Goal: Transaction & Acquisition: Purchase product/service

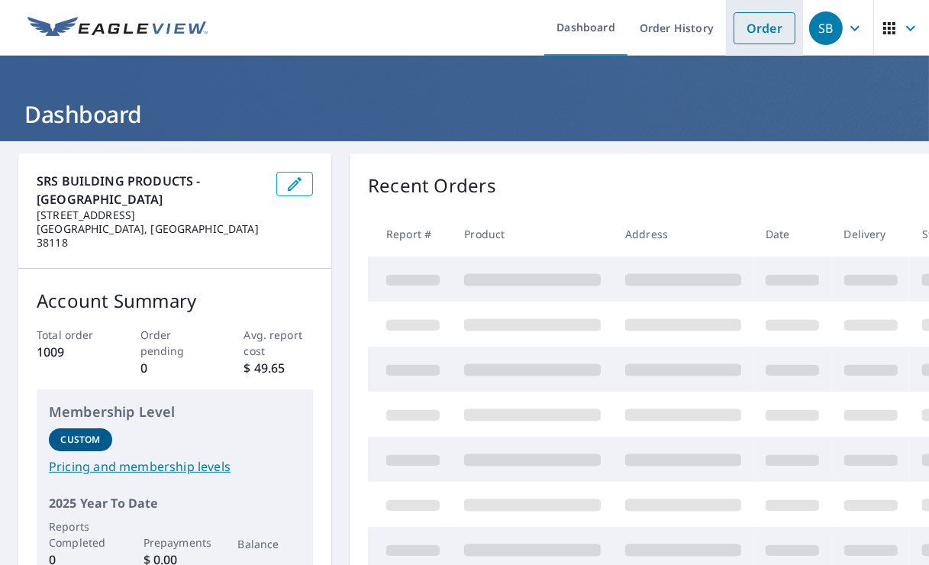
click at [756, 33] on link "Order" at bounding box center [765, 28] width 62 height 32
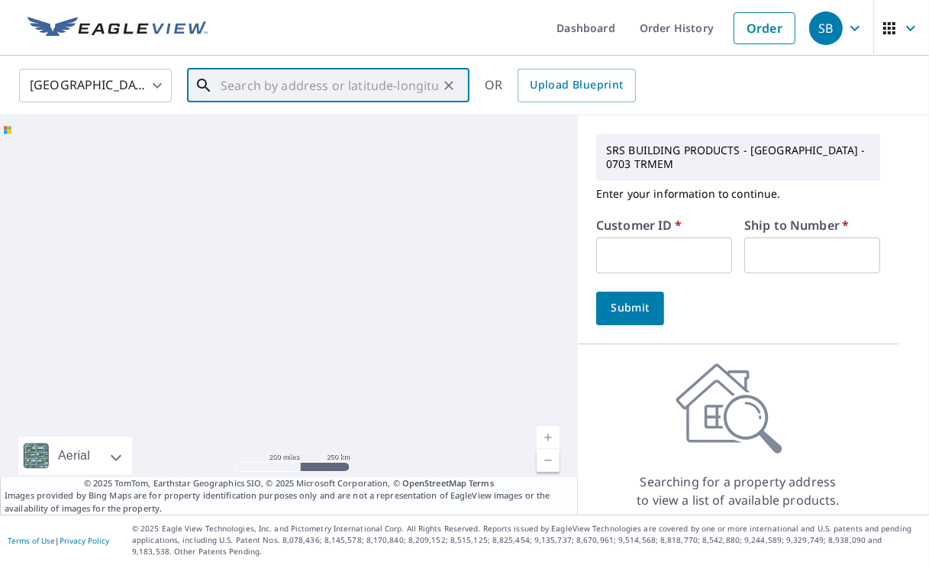
click at [289, 89] on input "text" at bounding box center [330, 85] width 218 height 43
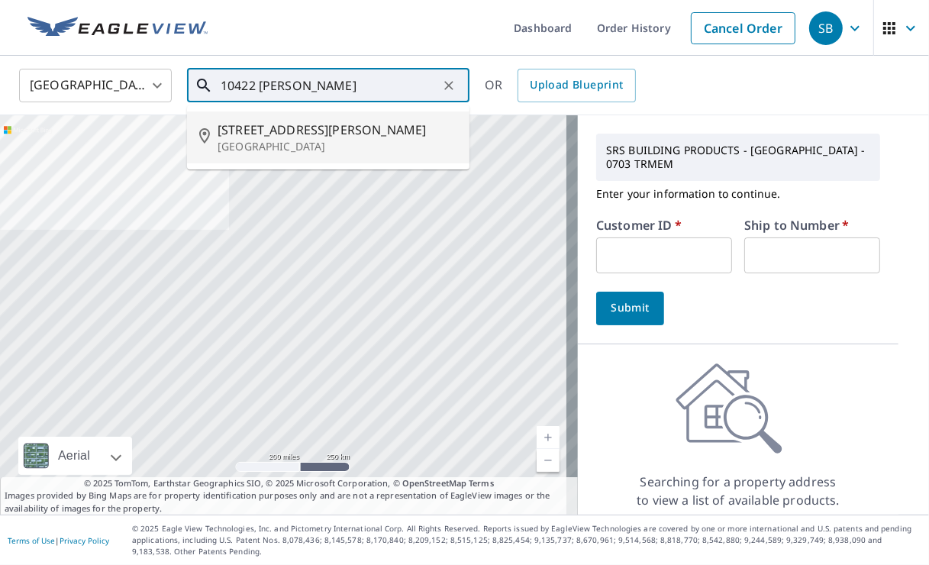
click at [269, 134] on span "[STREET_ADDRESS][PERSON_NAME]" at bounding box center [338, 130] width 240 height 18
type input "[STREET_ADDRESS][PERSON_NAME]"
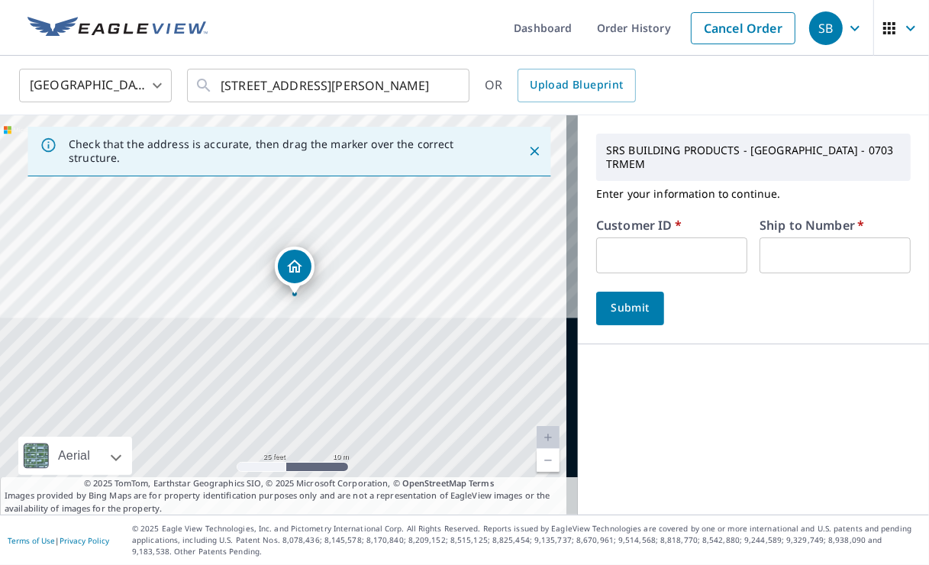
drag, startPoint x: 288, startPoint y: 388, endPoint x: 299, endPoint y: 376, distance: 16.7
click at [299, 376] on div "[STREET_ADDRESS][PERSON_NAME]" at bounding box center [289, 314] width 578 height 399
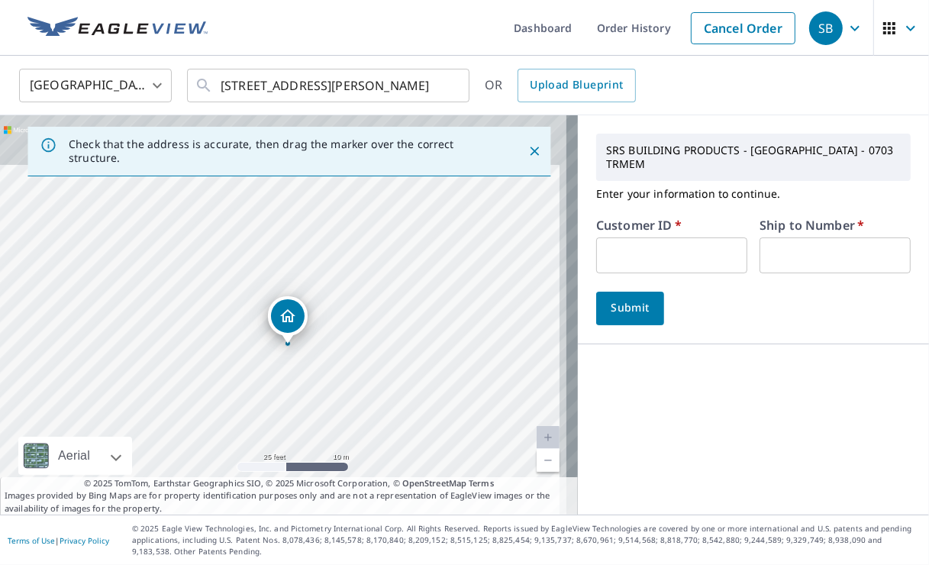
drag, startPoint x: 310, startPoint y: 328, endPoint x: 303, endPoint y: 377, distance: 50.1
click at [303, 377] on div "[STREET_ADDRESS][PERSON_NAME]" at bounding box center [289, 314] width 578 height 399
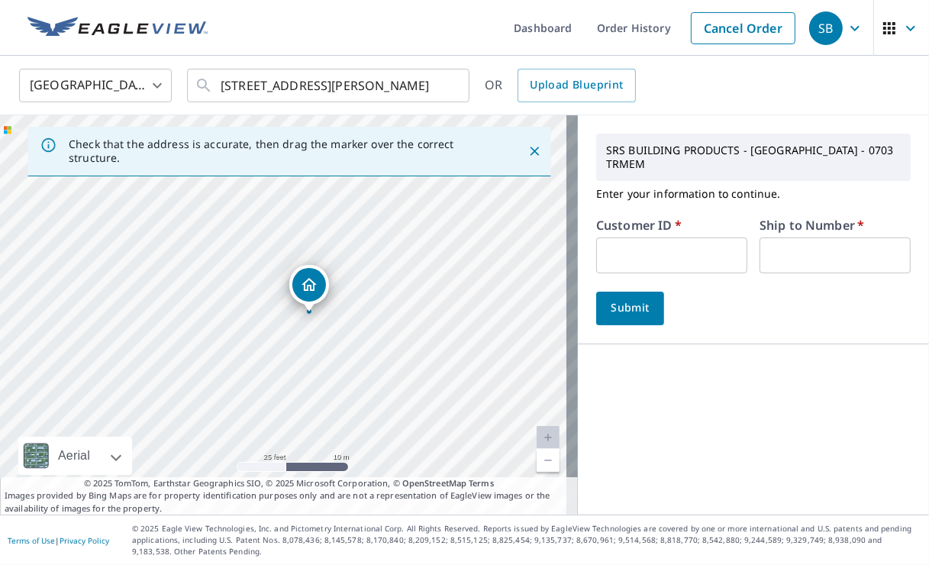
drag, startPoint x: 283, startPoint y: 311, endPoint x: 305, endPoint y: 280, distance: 37.9
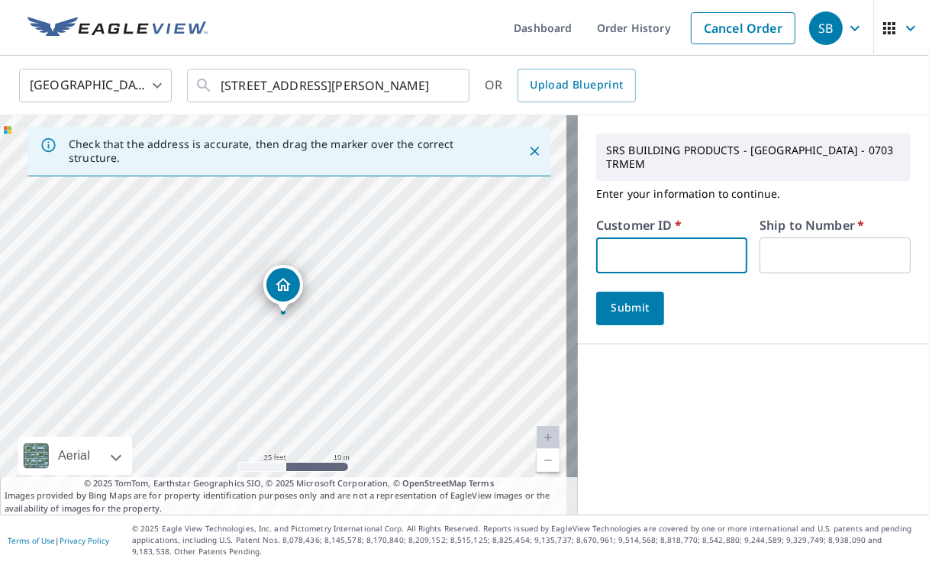
click at [644, 237] on input "text" at bounding box center [671, 255] width 151 height 36
type input "dmo010"
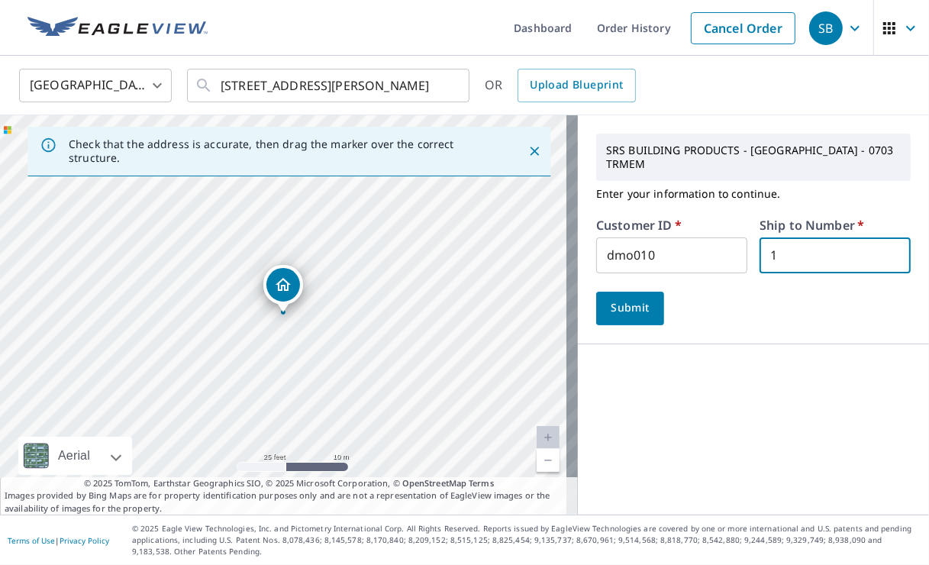
type input "1"
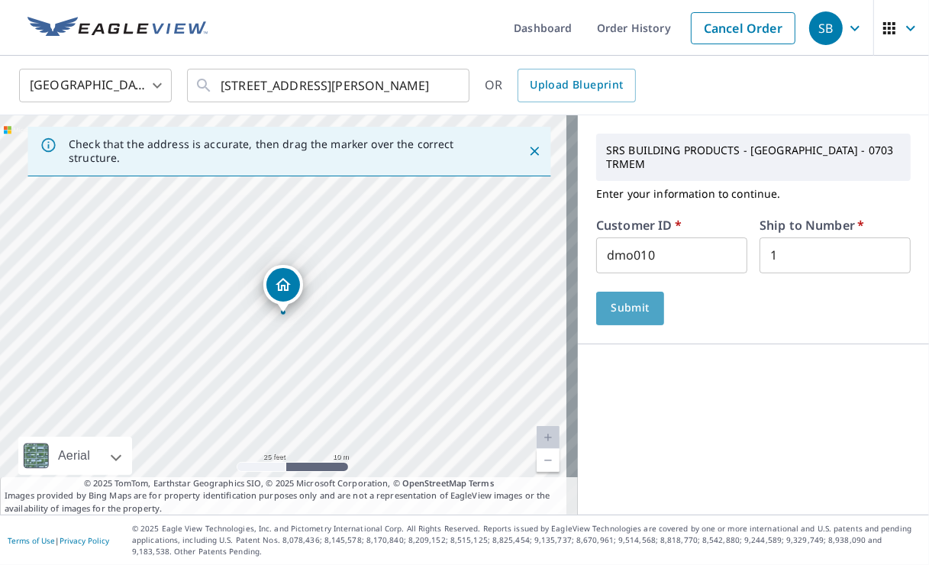
click at [632, 305] on button "Submit" at bounding box center [630, 309] width 68 height 34
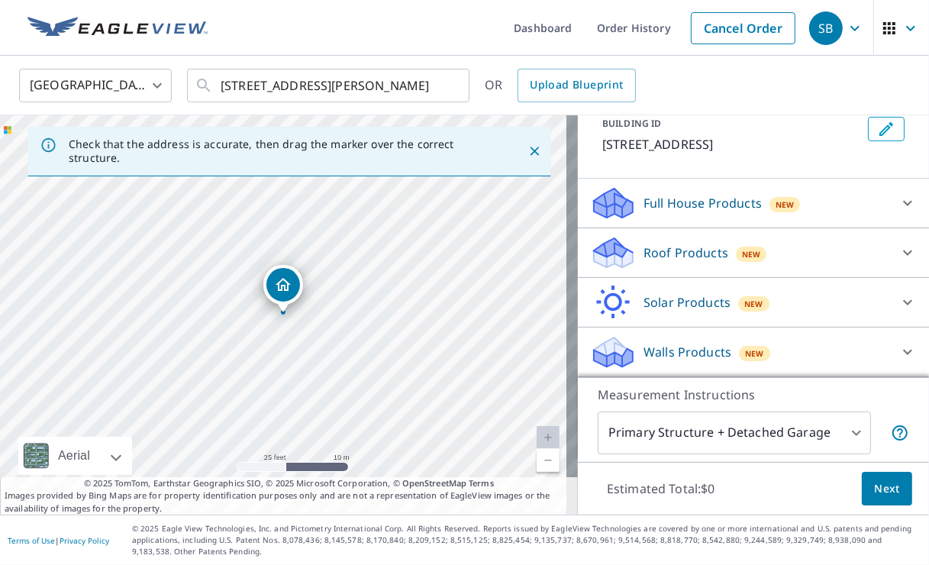
click at [661, 251] on p "Roof Products" at bounding box center [686, 253] width 85 height 18
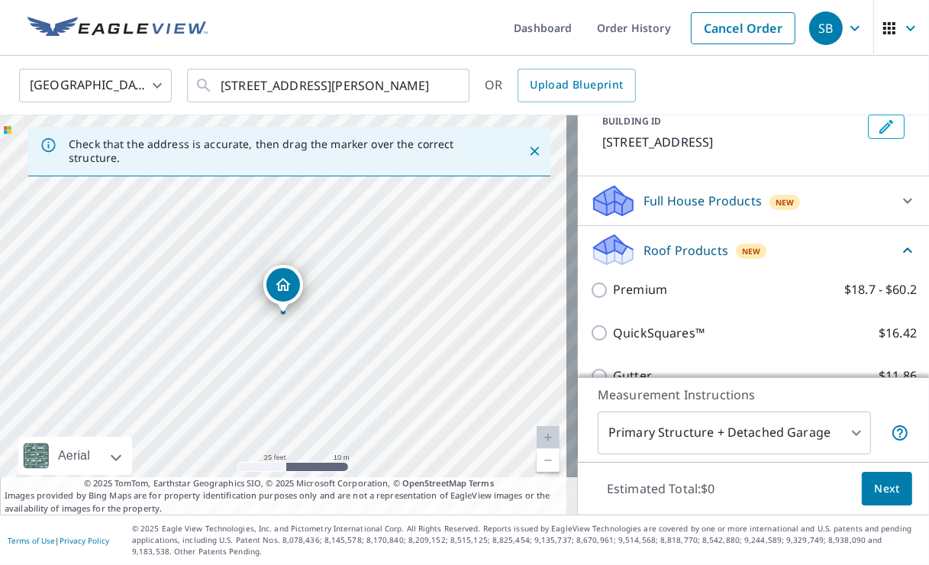
scroll to position [268, 0]
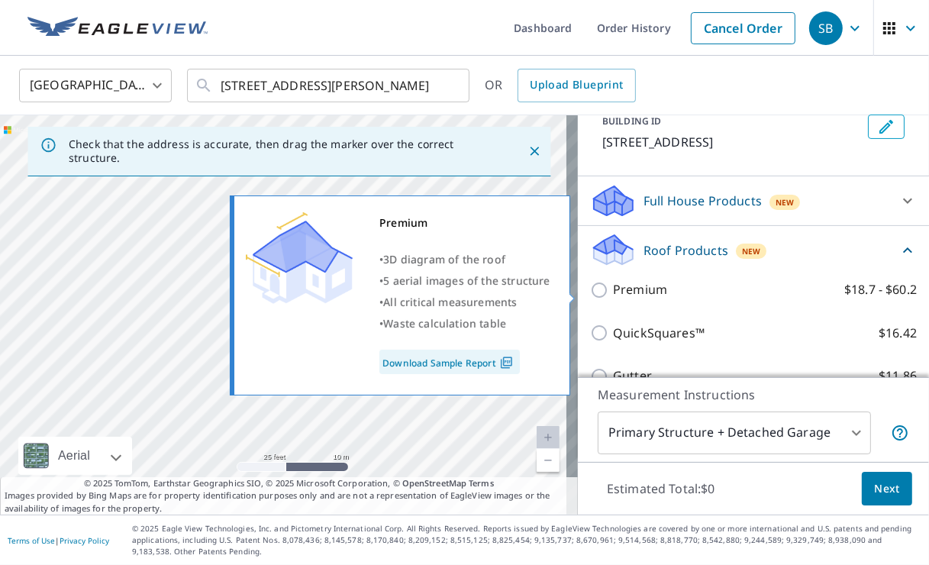
click at [590, 293] on input "Premium $18.7 - $60.2" at bounding box center [601, 290] width 23 height 18
checkbox input "true"
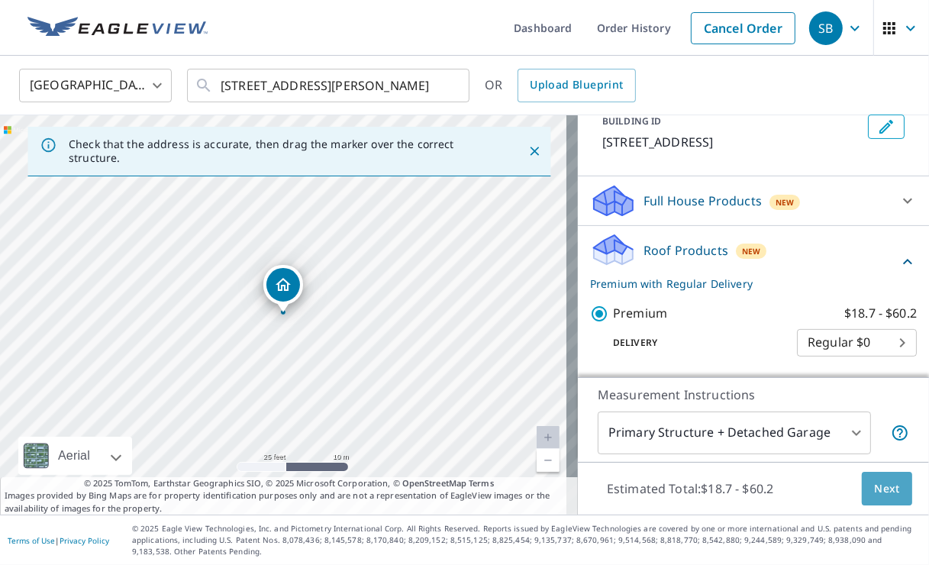
click at [874, 484] on span "Next" at bounding box center [887, 488] width 26 height 19
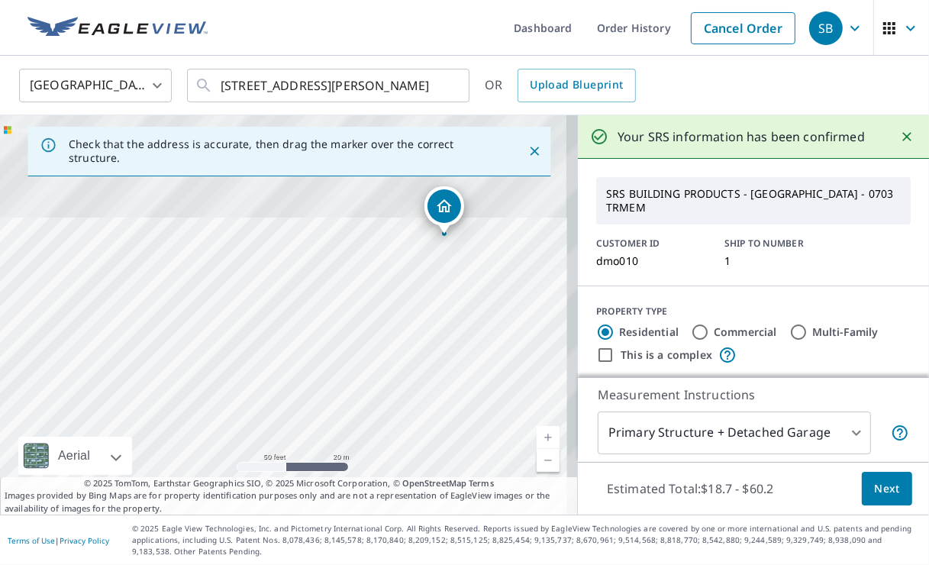
drag, startPoint x: 259, startPoint y: 293, endPoint x: 177, endPoint y: 484, distance: 207.6
click at [177, 484] on div "Check that the address is accurate, then drag the marker over the correct struc…" at bounding box center [289, 314] width 578 height 399
drag, startPoint x: 280, startPoint y: 333, endPoint x: 172, endPoint y: 466, distance: 171.5
click at [172, 466] on div "[STREET_ADDRESS]" at bounding box center [289, 314] width 578 height 399
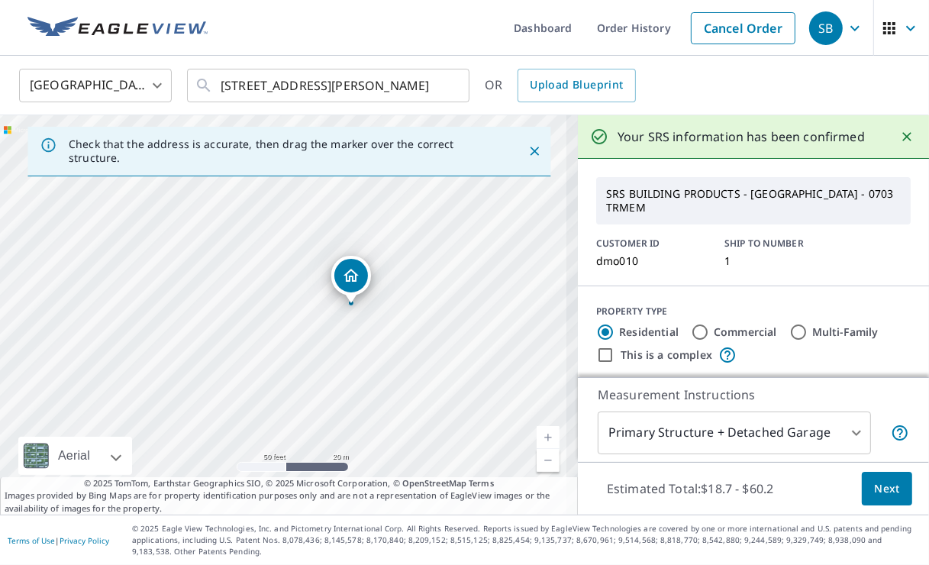
drag, startPoint x: 230, startPoint y: 352, endPoint x: 298, endPoint y: 343, distance: 68.6
click at [298, 343] on div "[STREET_ADDRESS]" at bounding box center [289, 314] width 578 height 399
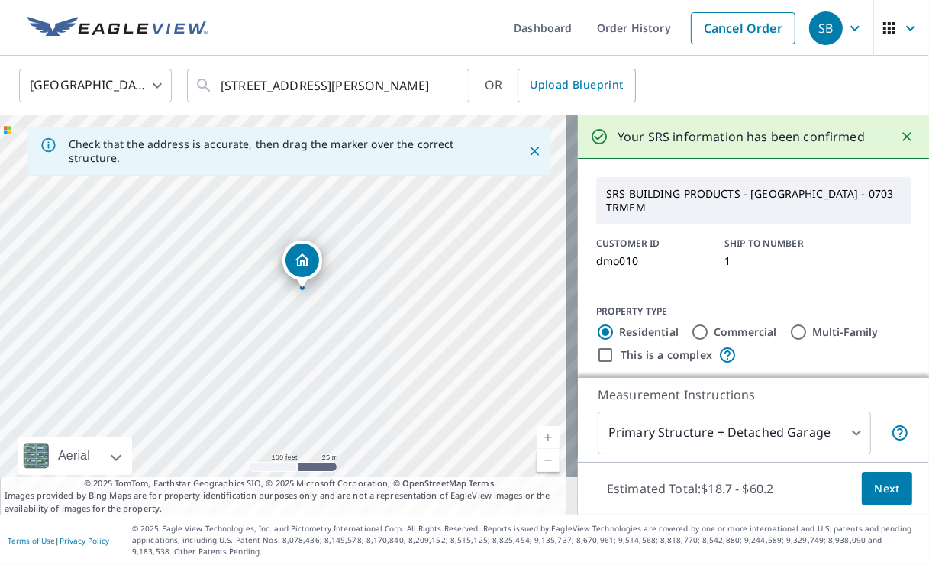
click at [718, 428] on body "SB SB Dashboard Order History Cancel Order SB [GEOGRAPHIC_DATA] [GEOGRAPHIC_DAT…" at bounding box center [464, 282] width 929 height 565
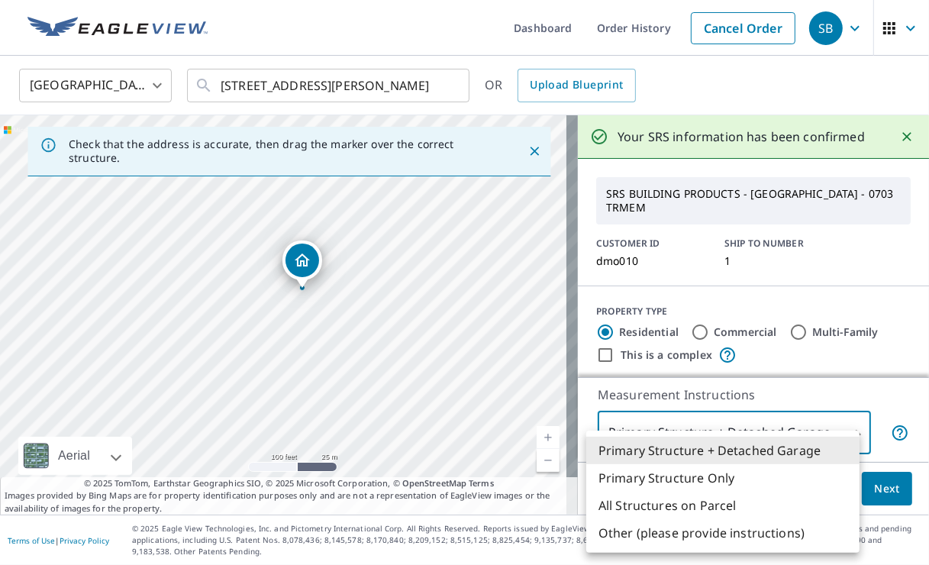
click at [695, 476] on li "Primary Structure Only" at bounding box center [722, 477] width 273 height 27
type input "2"
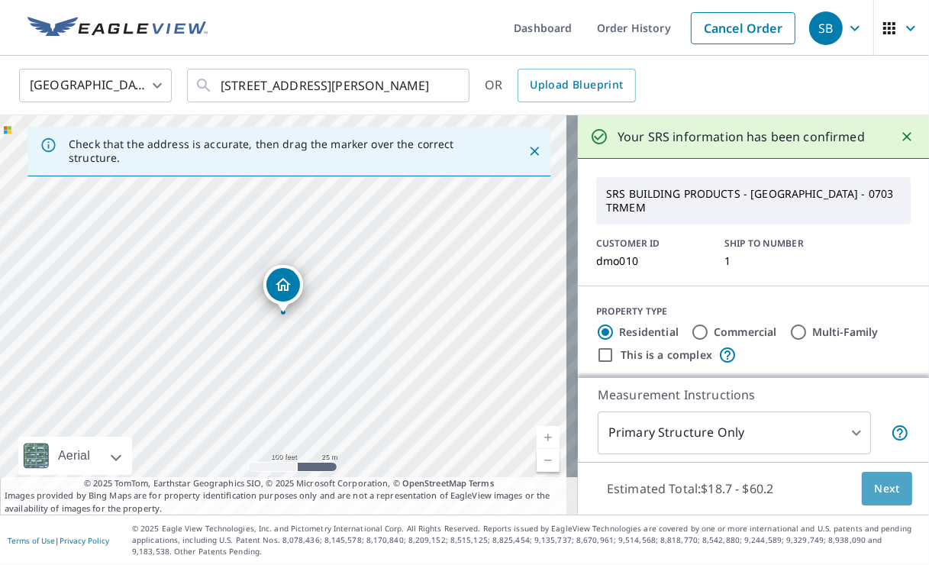
click at [876, 488] on span "Next" at bounding box center [887, 488] width 26 height 19
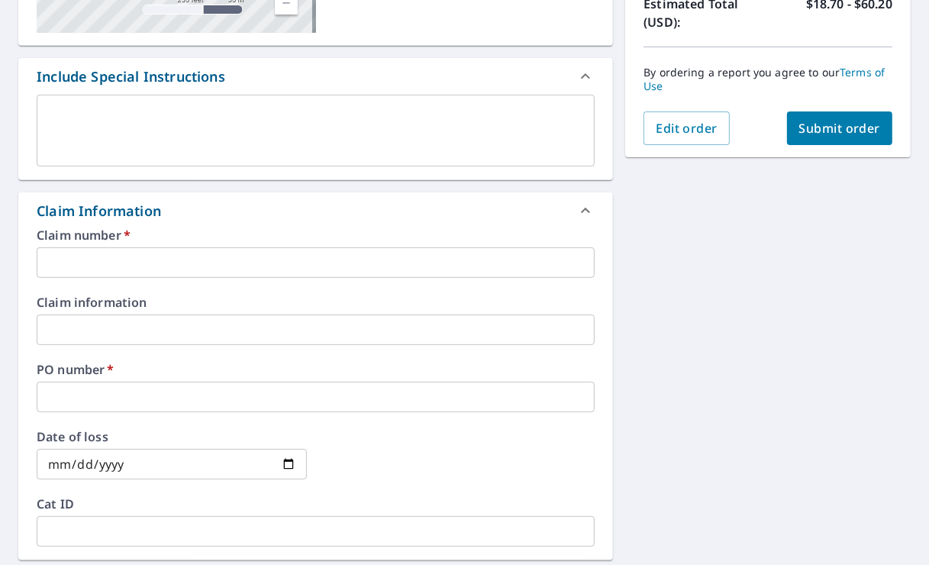
scroll to position [407, 0]
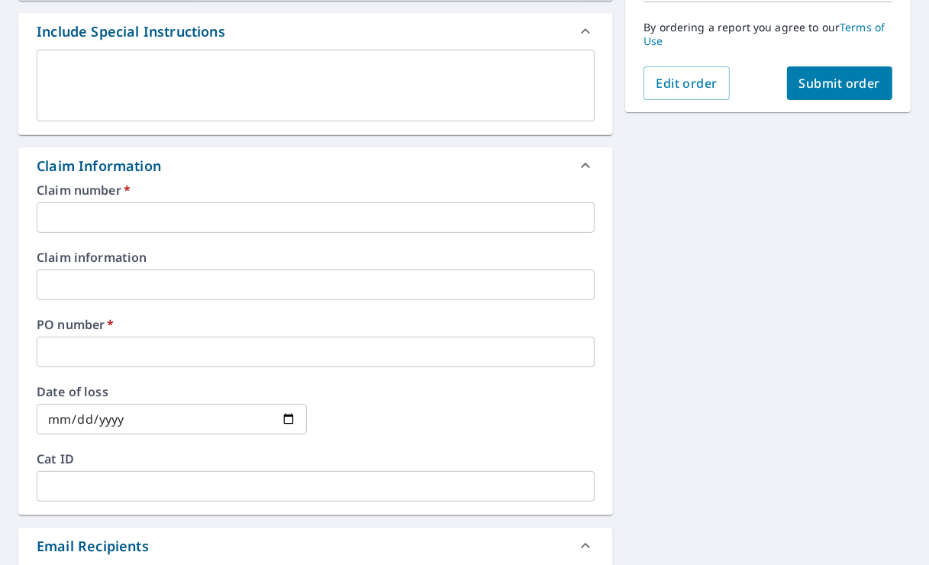
click at [102, 221] on input "text" at bounding box center [316, 217] width 558 height 31
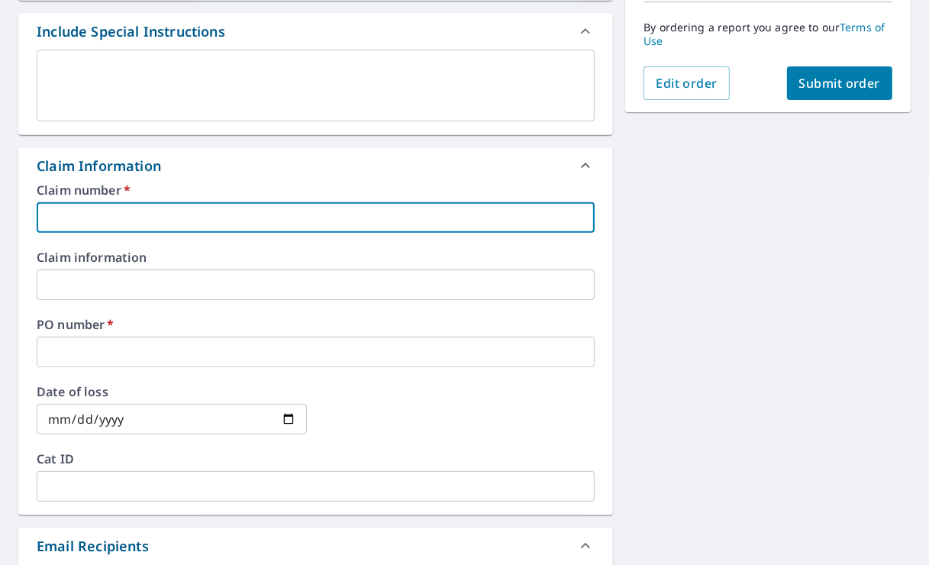
type input "1"
checkbox input "true"
type input "10"
checkbox input "true"
type input "104"
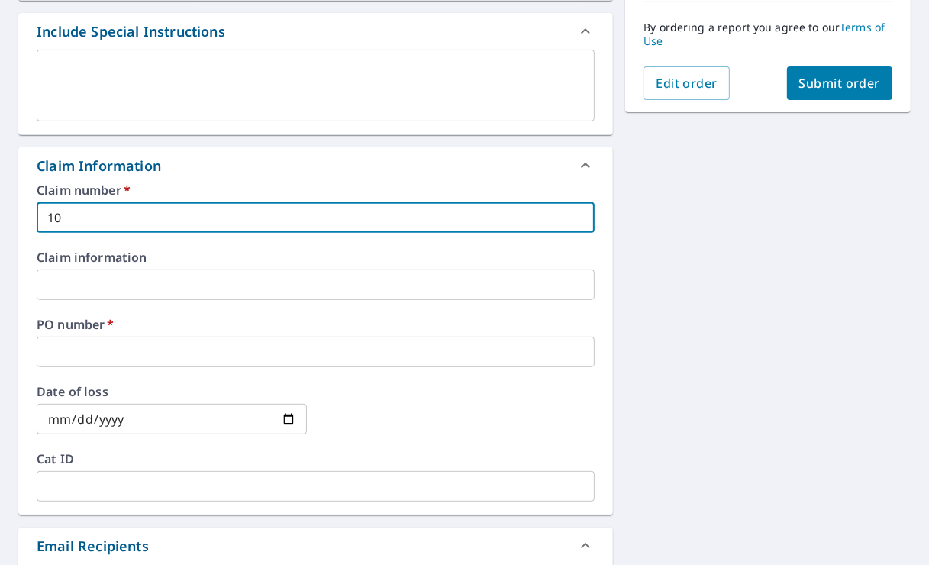
checkbox input "true"
type input "1042"
checkbox input "true"
type input "10422"
checkbox input "true"
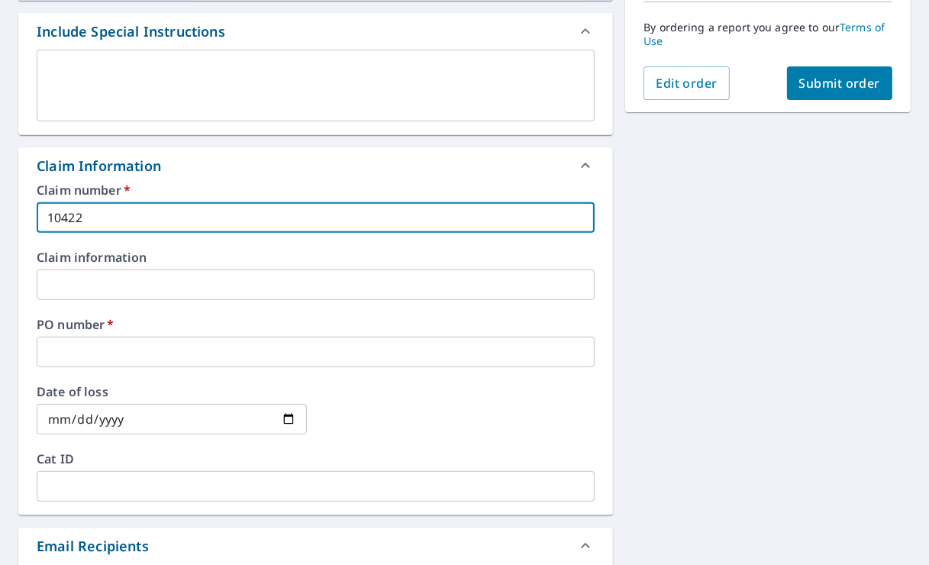
type input "10422"
checkbox input "true"
type input "10422 b"
checkbox input "true"
type input "10422 bu"
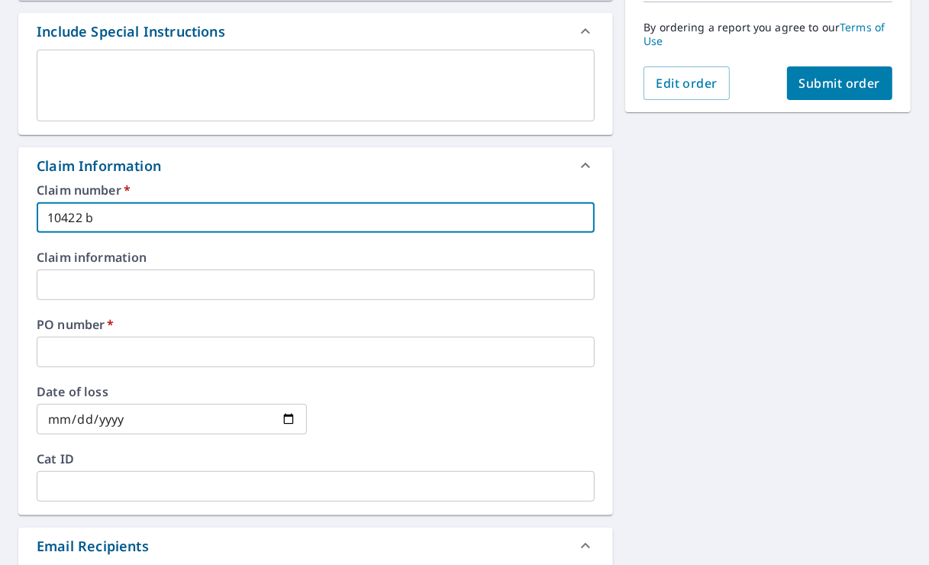
checkbox input "true"
type input "10422 buc"
checkbox input "true"
type input "10422 buck"
checkbox input "true"
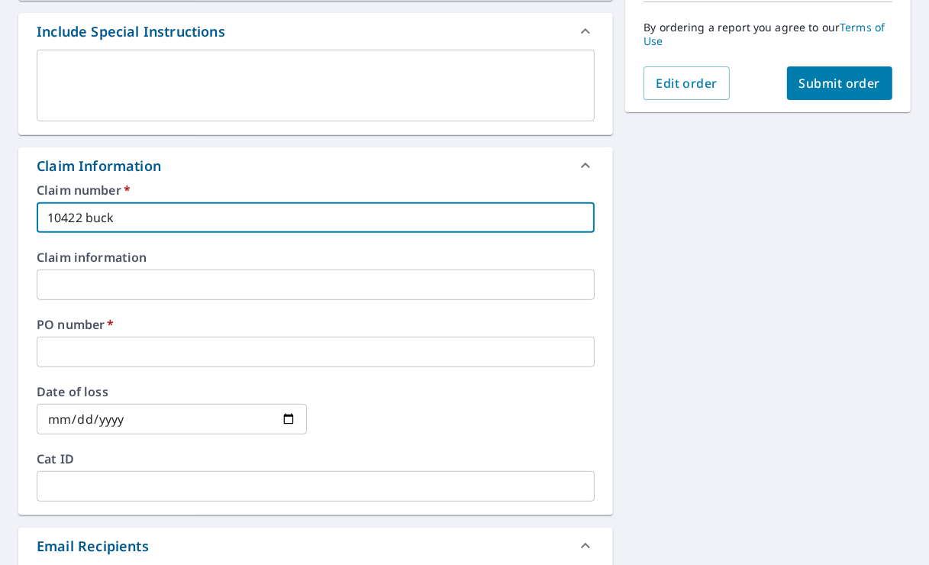
type input "10422 buckl"
checkbox input "true"
type input "10422 buckle"
checkbox input "true"
type input "10422 [PERSON_NAME]"
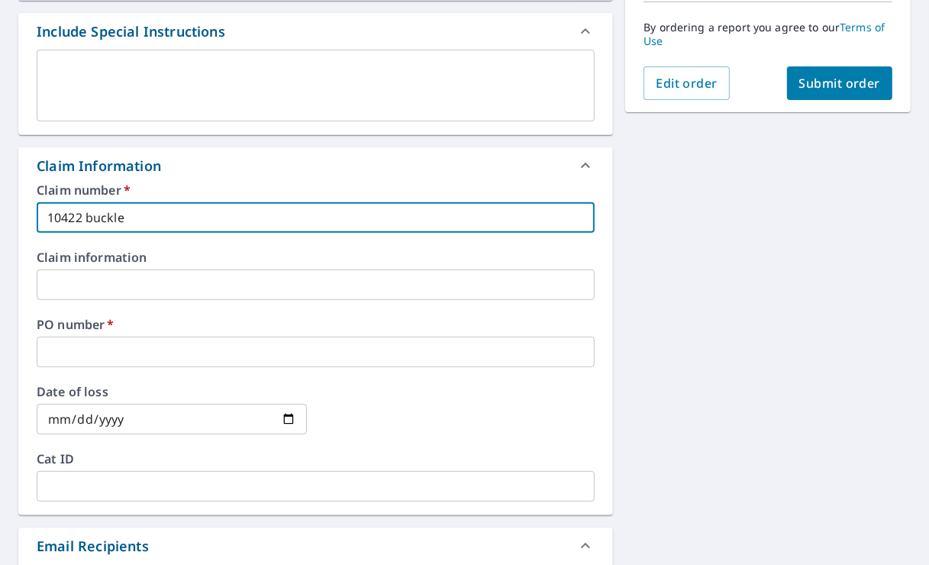
checkbox input "true"
type input "10422 [PERSON_NAME]"
checkbox input "true"
type input "10422 [PERSON_NAME] b"
checkbox input "true"
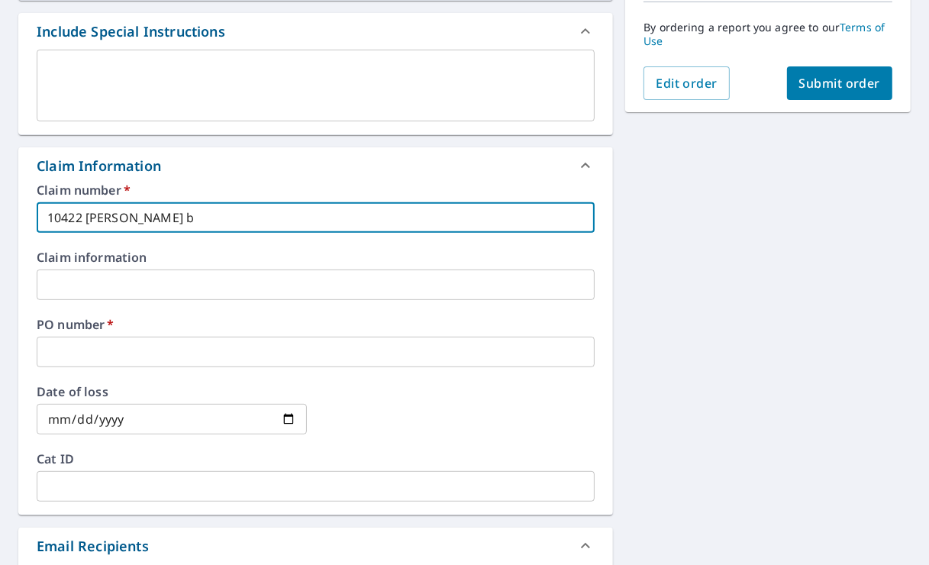
type input "10422 [PERSON_NAME] br"
checkbox input "true"
type input "10422 [PERSON_NAME] bri"
checkbox input "true"
type input "10422 [PERSON_NAME]"
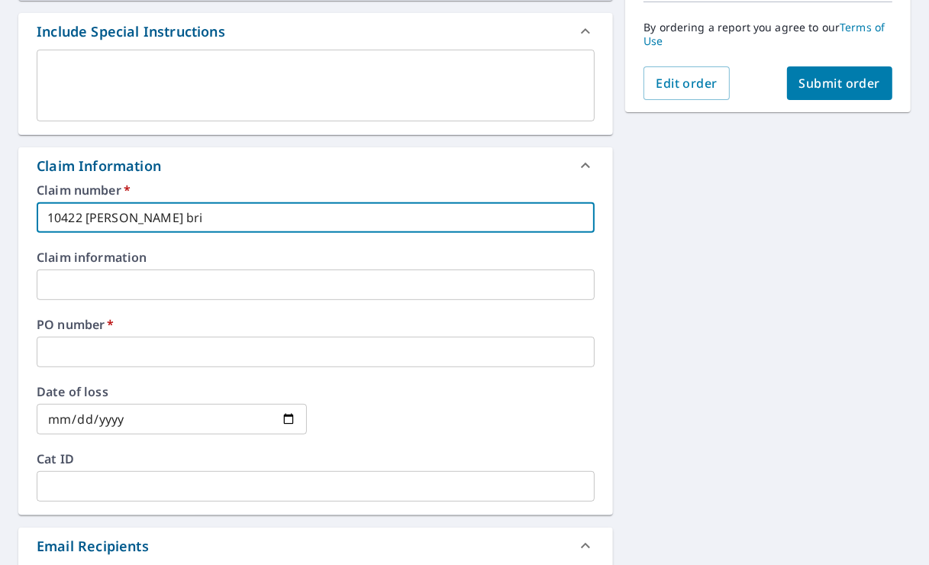
checkbox input "true"
type input "10422 [PERSON_NAME] briar"
checkbox input "true"
type input "10422 [PERSON_NAME] briar"
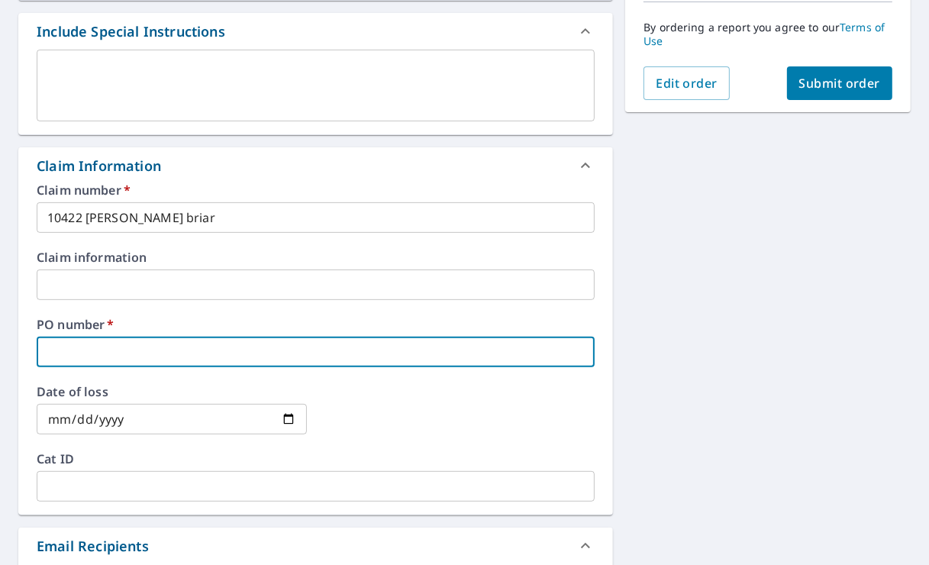
type input "d"
checkbox input "true"
type input "dm"
checkbox input "true"
type input "dm0"
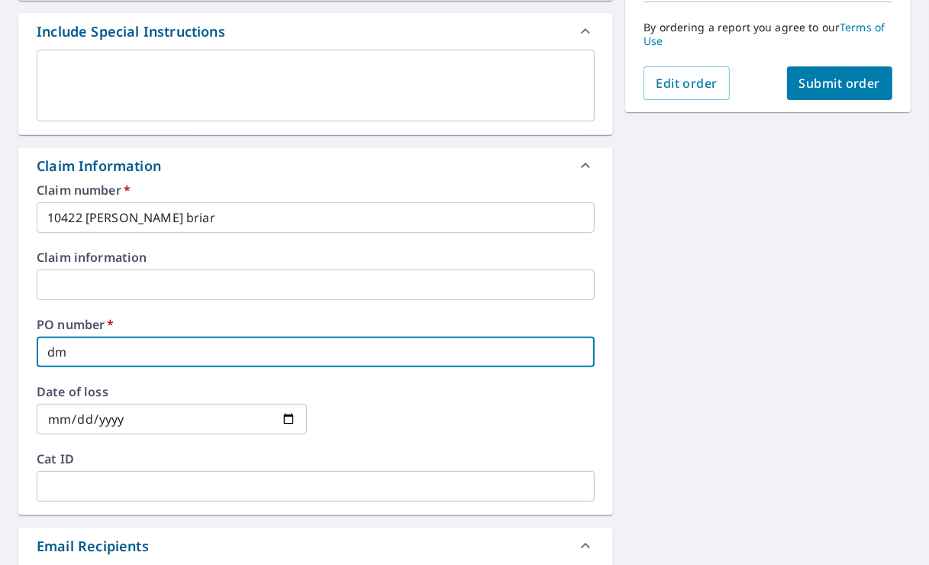
checkbox input "true"
type input "dm00"
checkbox input "true"
type input "dm001"
checkbox input "true"
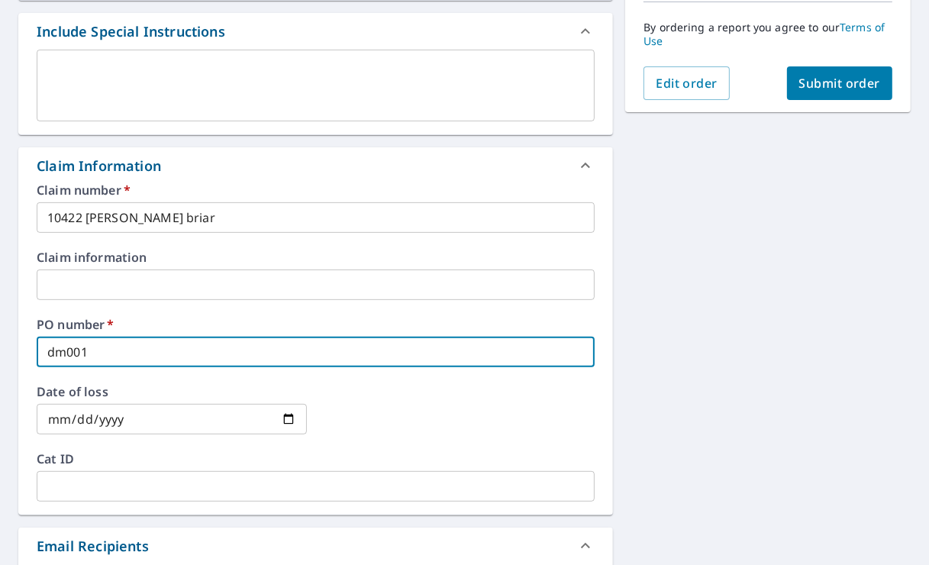
type input "dm0010"
checkbox input "true"
type input "dm0010"
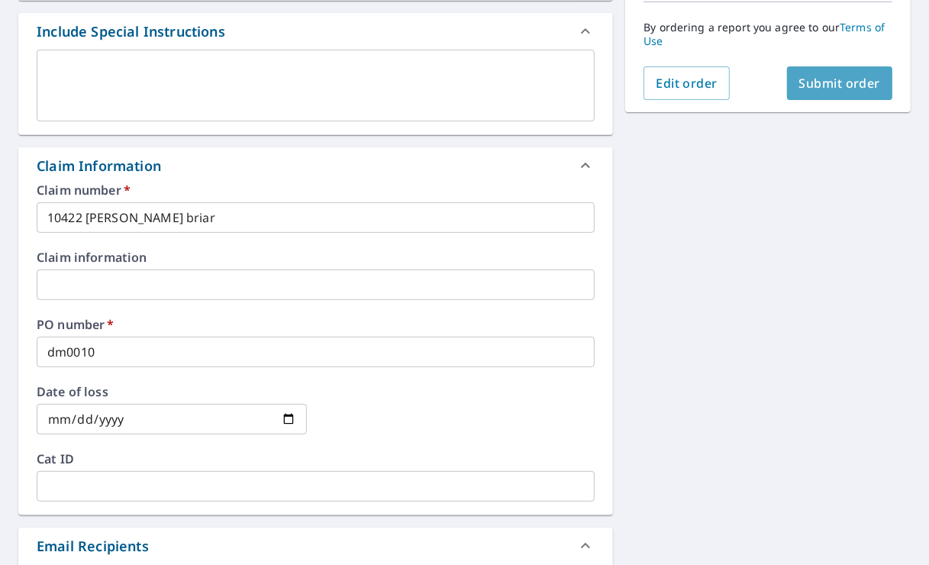
click at [822, 75] on span "Submit order" at bounding box center [840, 83] width 82 height 17
checkbox input "true"
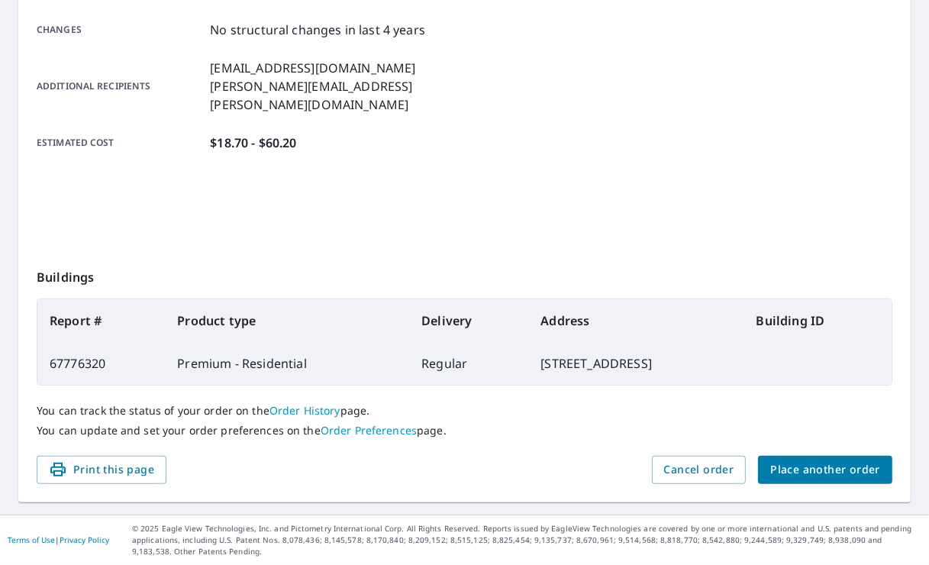
scroll to position [344, 0]
